Goal: Check status: Check status

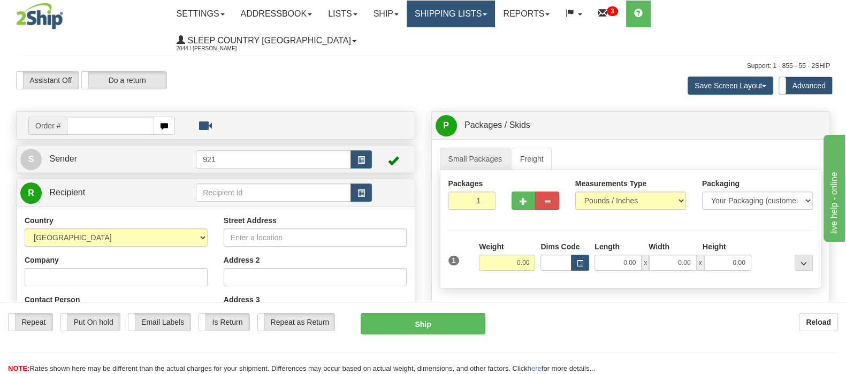
click at [478, 14] on link "Shipping lists" at bounding box center [451, 14] width 88 height 27
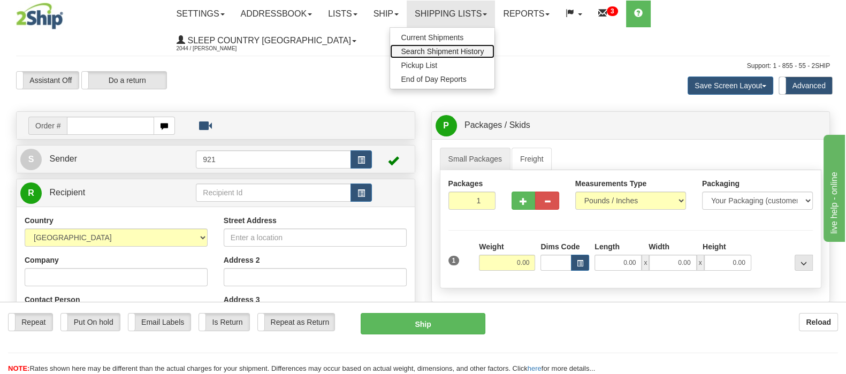
click at [483, 49] on span "Search Shipment History" at bounding box center [442, 51] width 83 height 9
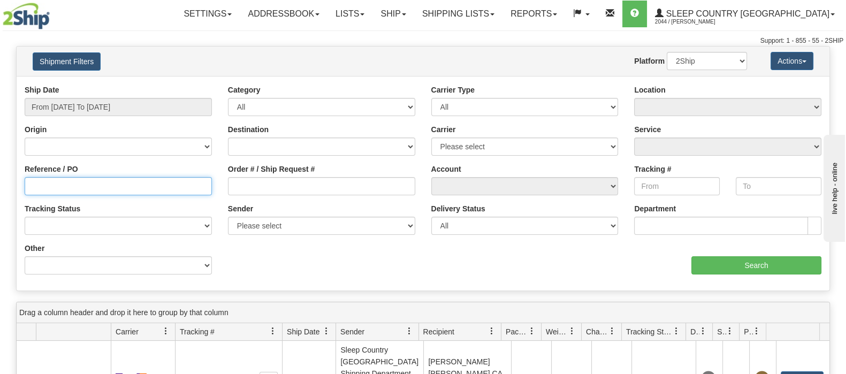
click at [68, 186] on input "Reference / PO" at bounding box center [118, 186] width 187 height 18
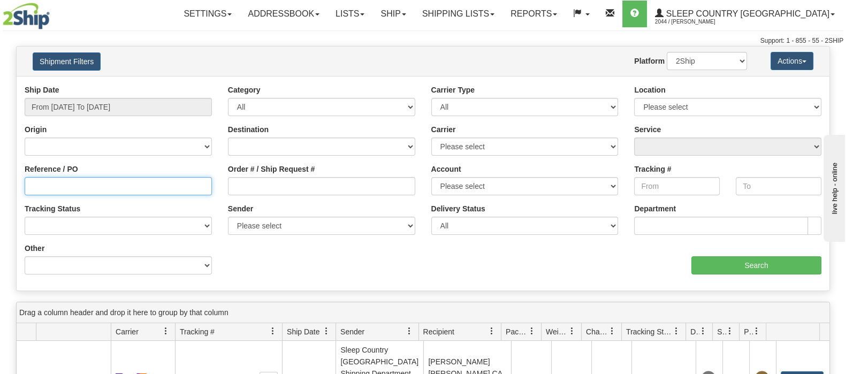
paste input "9008I129554"
type input "9008I129554"
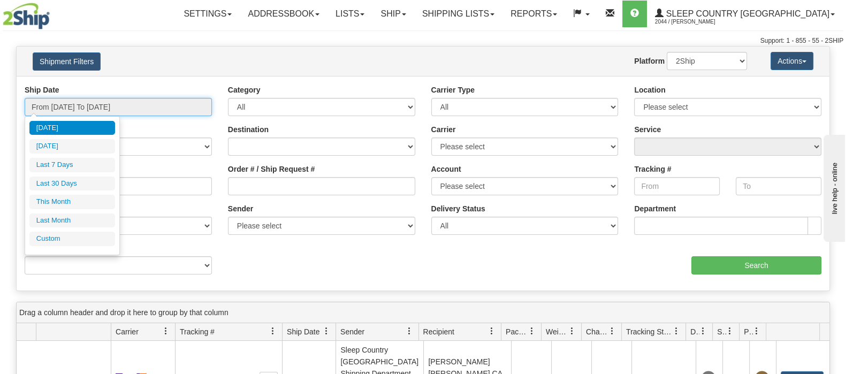
click at [88, 103] on input "From 10/06/2025 To 10/07/2025" at bounding box center [118, 107] width 187 height 18
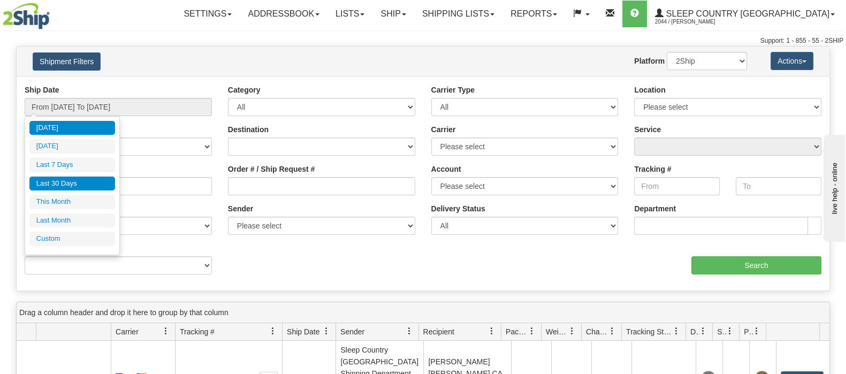
click at [67, 181] on li "Last 30 Days" at bounding box center [72, 184] width 86 height 14
type input "From 09/08/2025 To 10/07/2025"
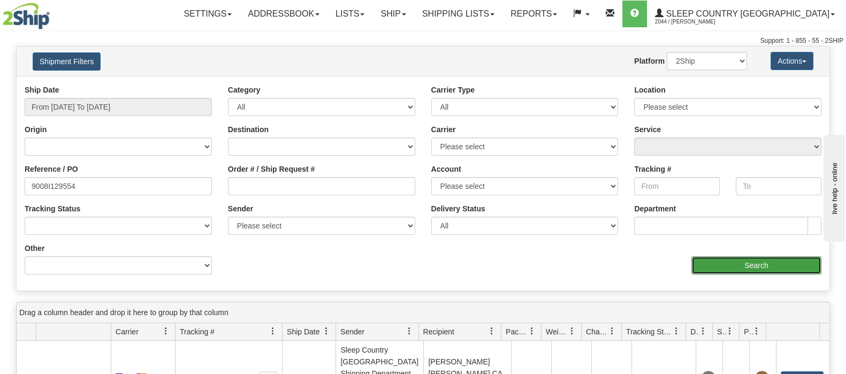
click at [728, 264] on input "Search" at bounding box center [756, 265] width 130 height 18
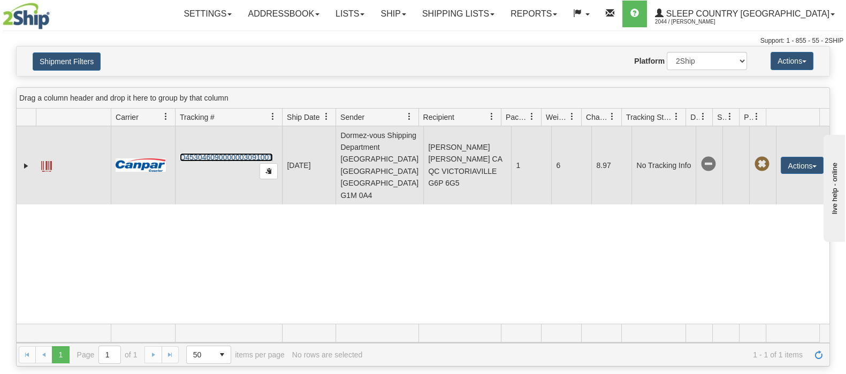
click at [213, 153] on link "D453046090000003091001" at bounding box center [226, 157] width 93 height 9
